Goal: Task Accomplishment & Management: Use online tool/utility

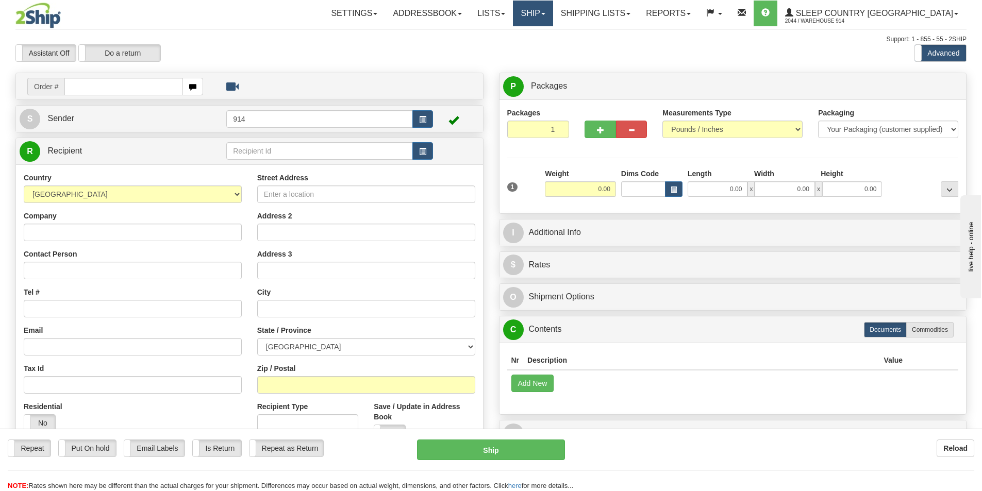
click at [552, 18] on link "Ship" at bounding box center [533, 14] width 40 height 26
click at [542, 49] on span "OnHold / Order Queue" at bounding box center [505, 49] width 73 height 8
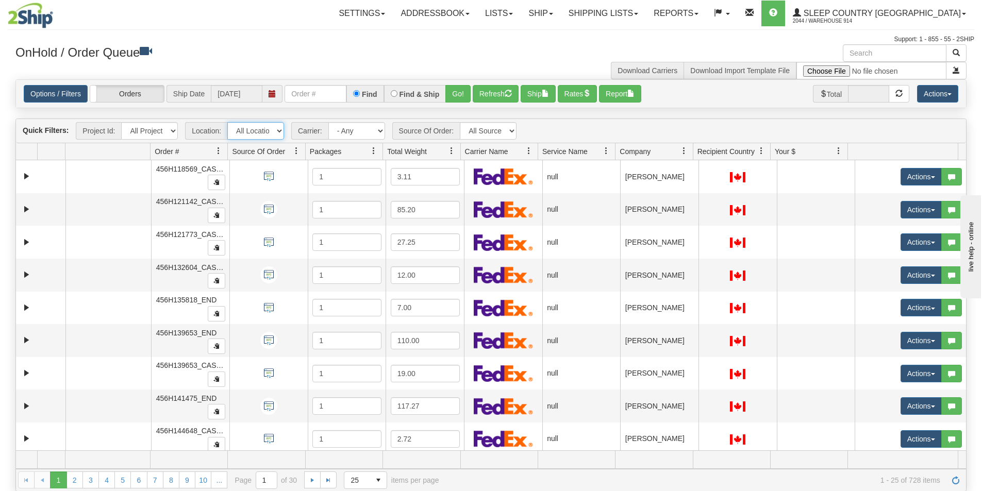
click at [278, 136] on select "All Locations 914 9009 [GEOGRAPHIC_DATA] SLE BEDDN ZINUC" at bounding box center [255, 131] width 57 height 18
select select "7603"
click at [227, 122] on select "All Locations 914 9009 [GEOGRAPHIC_DATA] SLE BEDDN ZINUC" at bounding box center [255, 131] width 57 height 18
click at [631, 95] on button "Report" at bounding box center [620, 94] width 42 height 18
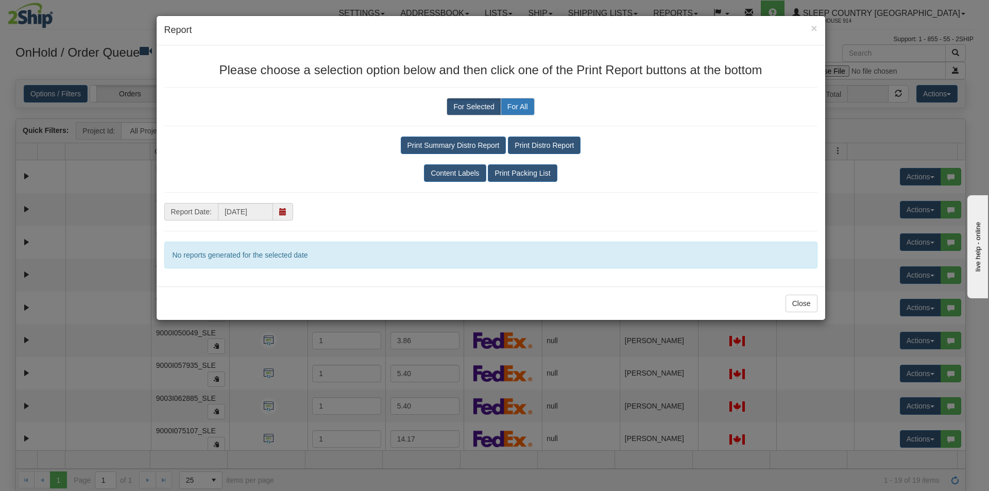
click at [528, 106] on label "For All" at bounding box center [518, 107] width 34 height 18
radio input "true"
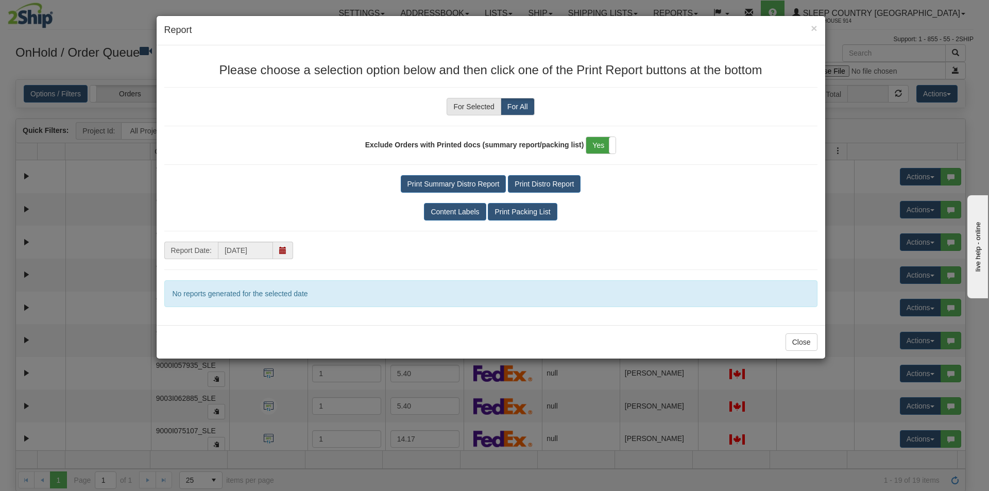
click at [605, 144] on label "Yes" at bounding box center [600, 145] width 29 height 16
click at [536, 209] on button "Print Packing List" at bounding box center [522, 212] width 69 height 18
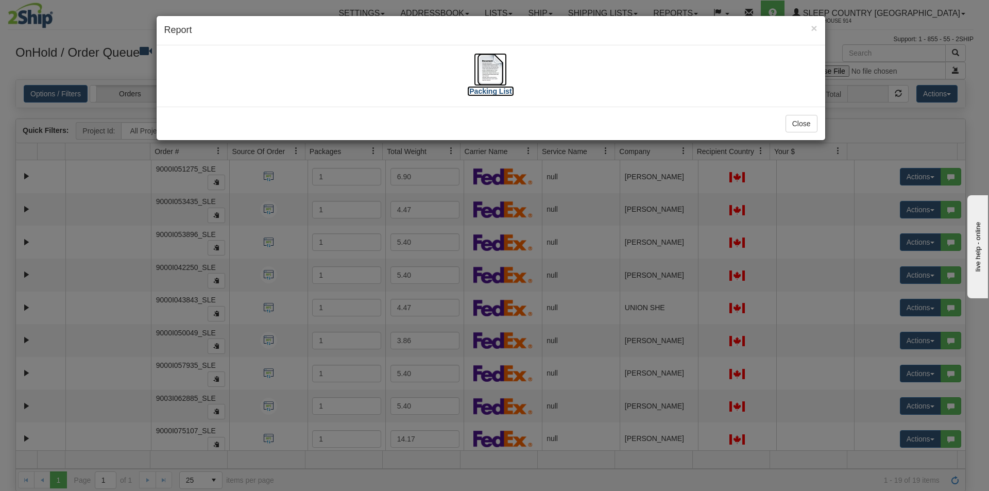
click at [492, 71] on img at bounding box center [490, 69] width 33 height 33
click at [802, 126] on button "Close" at bounding box center [802, 124] width 32 height 18
